Goal: Task Accomplishment & Management: Use online tool/utility

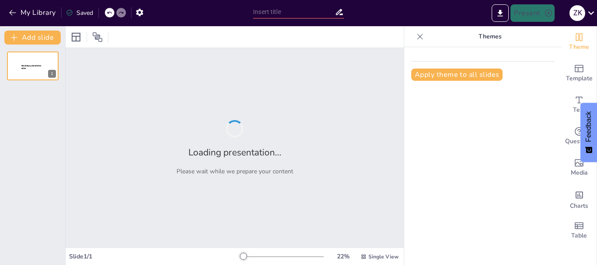
type input "Imported Qualification_Criteria_Professional.pptx"
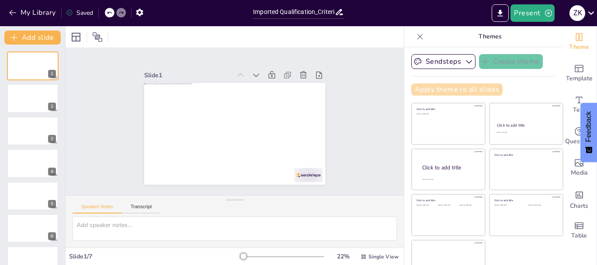
click at [447, 91] on button "Apply theme to all slides" at bounding box center [456, 89] width 91 height 12
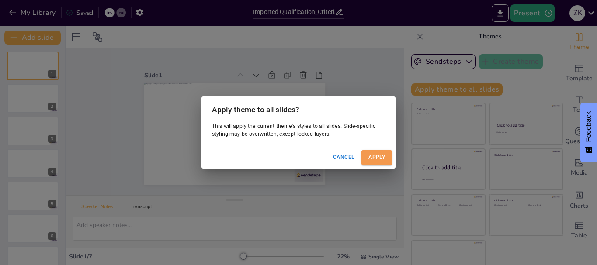
click at [378, 156] on button "Apply" at bounding box center [376, 157] width 31 height 14
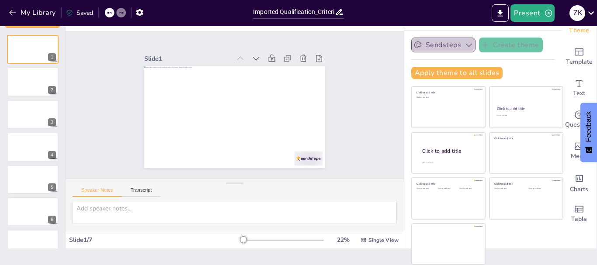
click at [466, 46] on icon "button" at bounding box center [469, 45] width 6 height 3
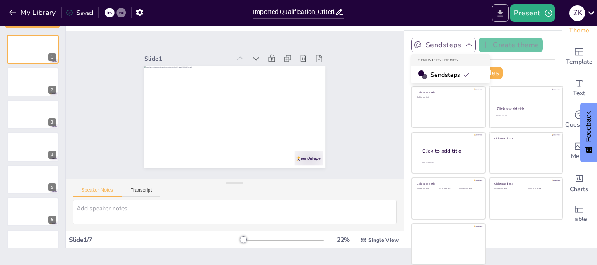
drag, startPoint x: 455, startPoint y: 46, endPoint x: 501, endPoint y: 13, distance: 56.3
click at [501, 13] on div "My Library Saved Imported Qualification_Criteria_Professional.pptx Present Z K …" at bounding box center [298, 132] width 597 height 265
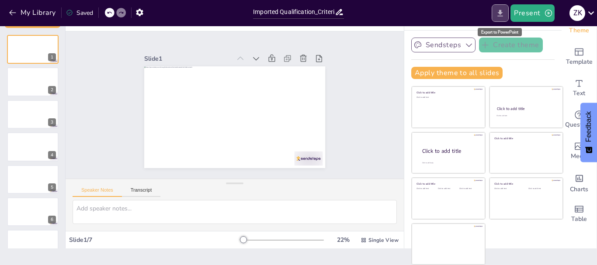
click at [501, 13] on icon "Export to PowerPoint" at bounding box center [500, 13] width 5 height 7
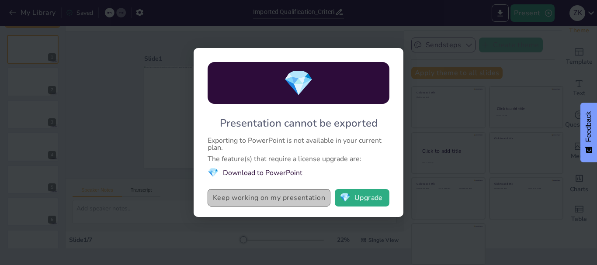
click at [274, 201] on button "Keep working on my presentation" at bounding box center [268, 197] width 123 height 17
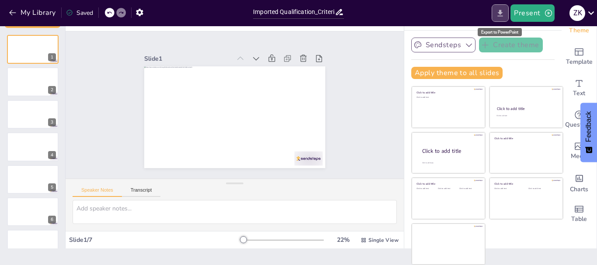
click at [501, 10] on icon "Export to PowerPoint" at bounding box center [500, 13] width 5 height 7
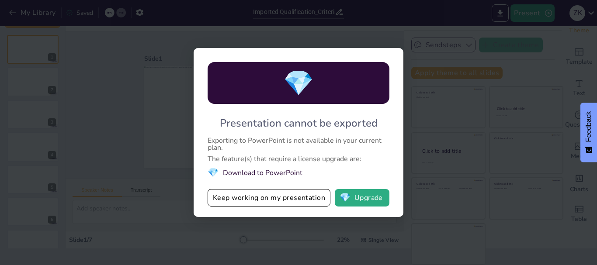
click at [284, 173] on li "💎 Download to PowerPoint" at bounding box center [298, 173] width 182 height 12
click at [299, 83] on span "💎" at bounding box center [298, 83] width 31 height 34
